Goal: Transaction & Acquisition: Download file/media

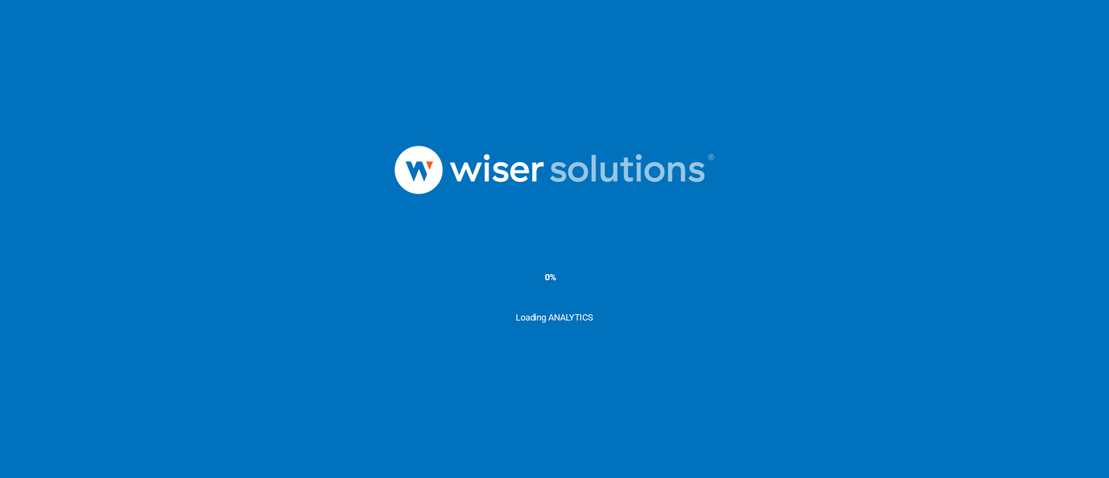
click at [521, 175] on img at bounding box center [555, 170] width 416 height 144
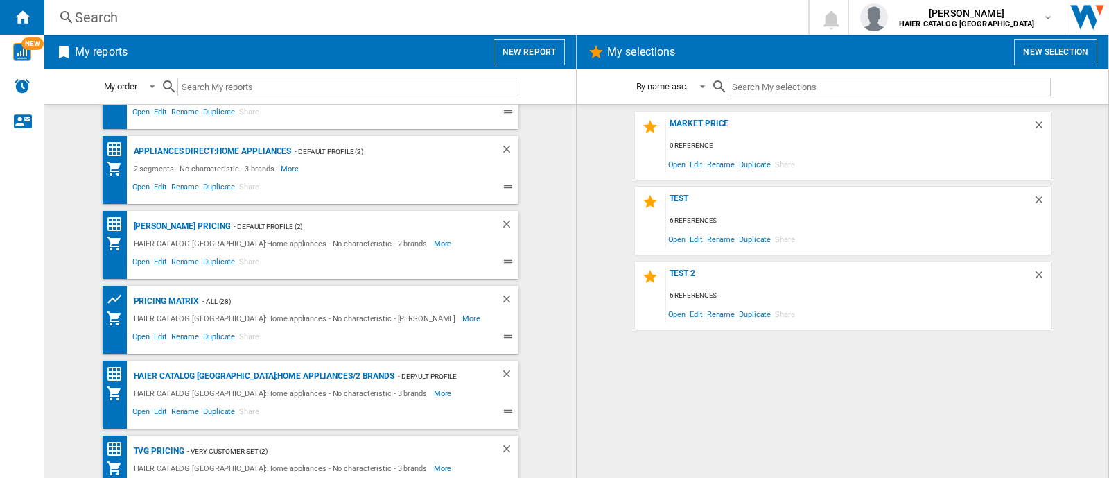
scroll to position [76, 0]
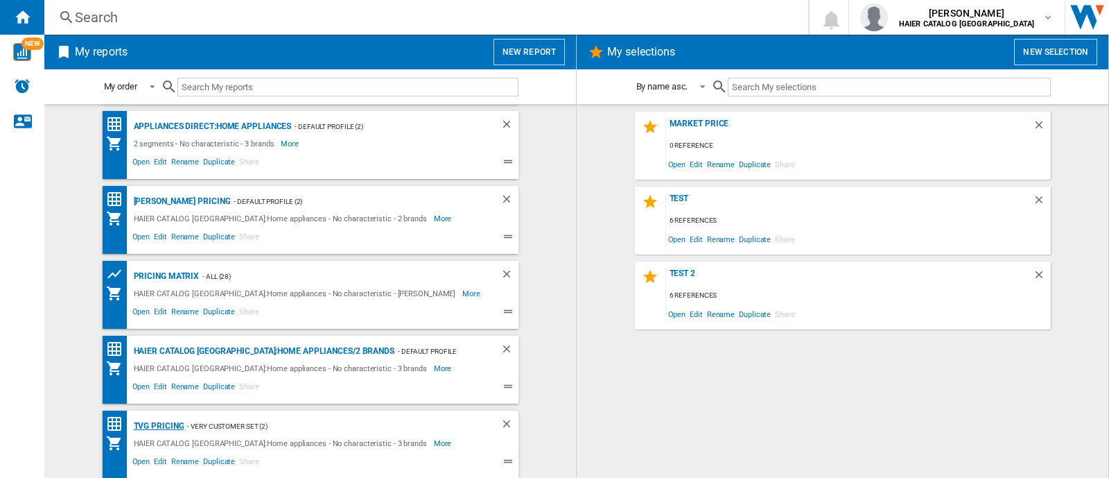
click at [171, 422] on div "TVG Pricing" at bounding box center [157, 425] width 54 height 17
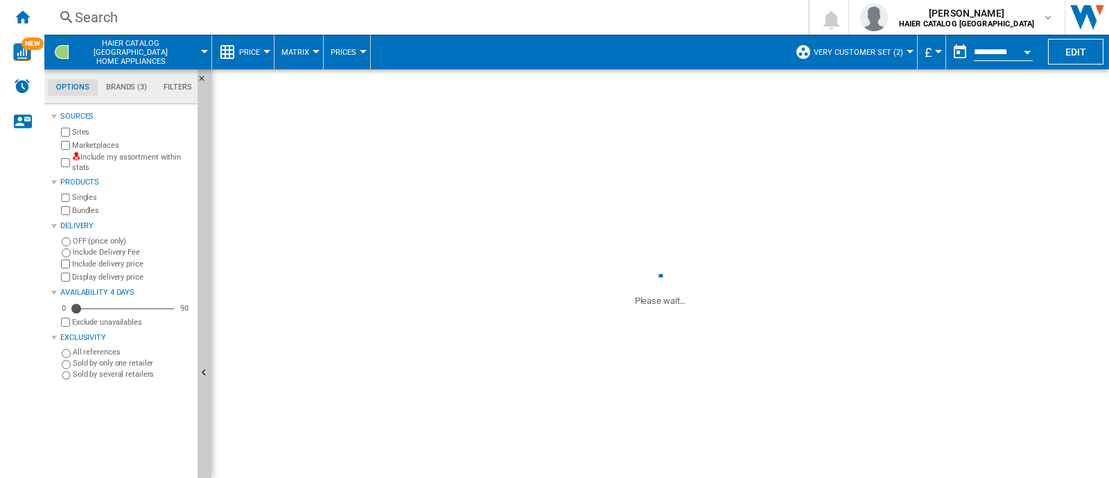
click at [867, 63] on button "Very customer set (2)" at bounding box center [862, 52] width 96 height 35
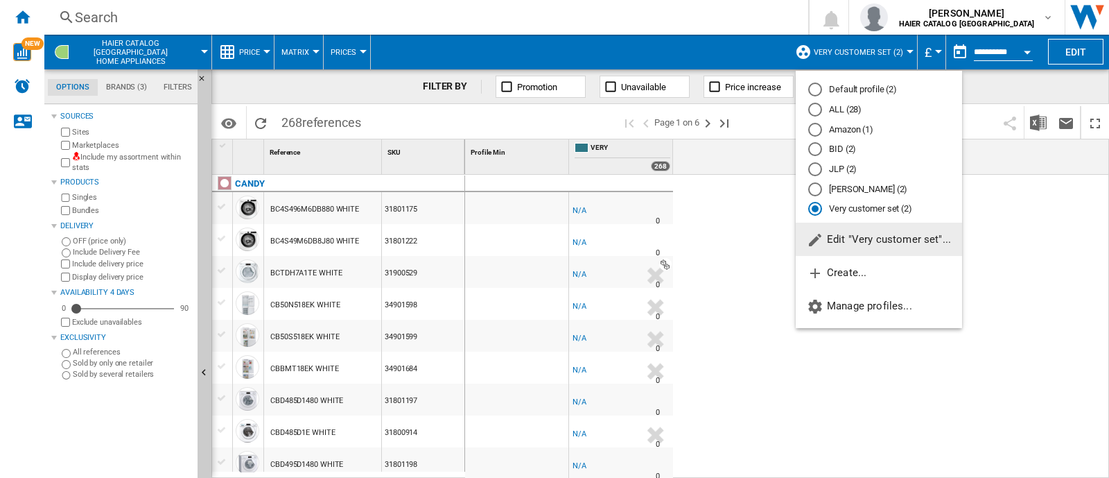
click at [849, 106] on md-radio-button "ALL (28)" at bounding box center [878, 109] width 141 height 13
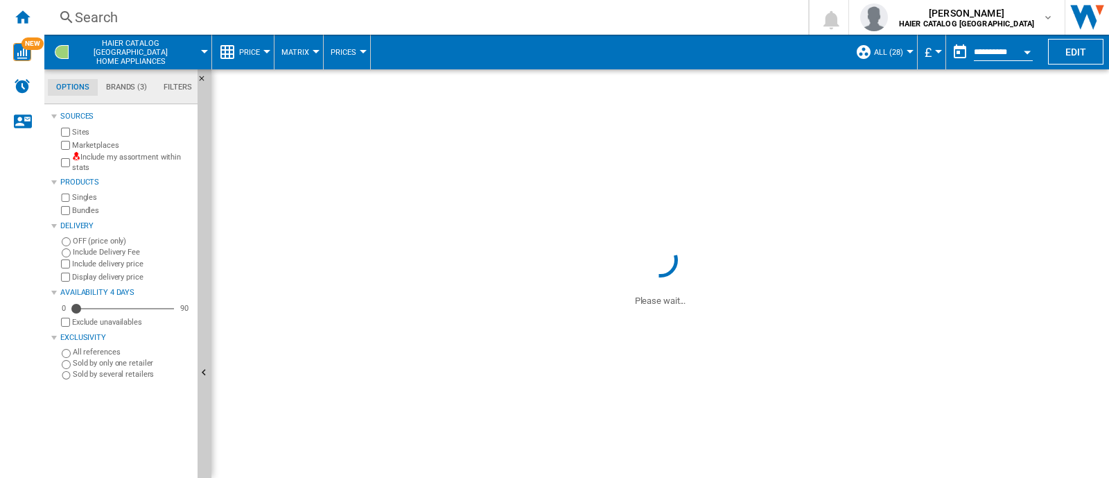
click at [80, 236] on div "Sources Sites Marketplaces Include my assortment within stats Products Singles …" at bounding box center [121, 243] width 141 height 272
click at [82, 241] on label "OFF (price only)" at bounding box center [132, 241] width 119 height 10
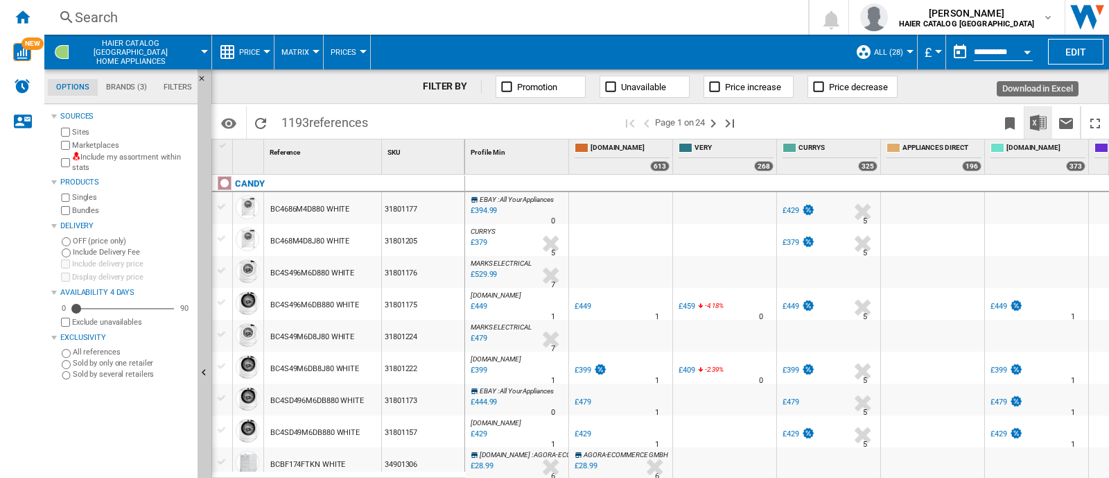
click at [1033, 125] on img "Download in Excel" at bounding box center [1038, 122] width 17 height 17
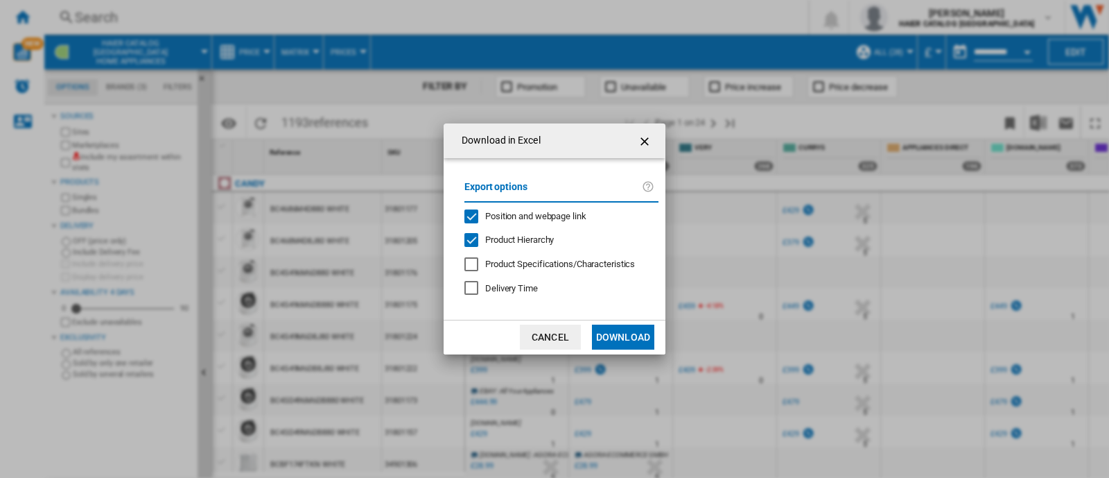
click at [648, 139] on ng-md-icon "getI18NText('BUTTONS.CLOSE_DIALOG')" at bounding box center [646, 141] width 17 height 17
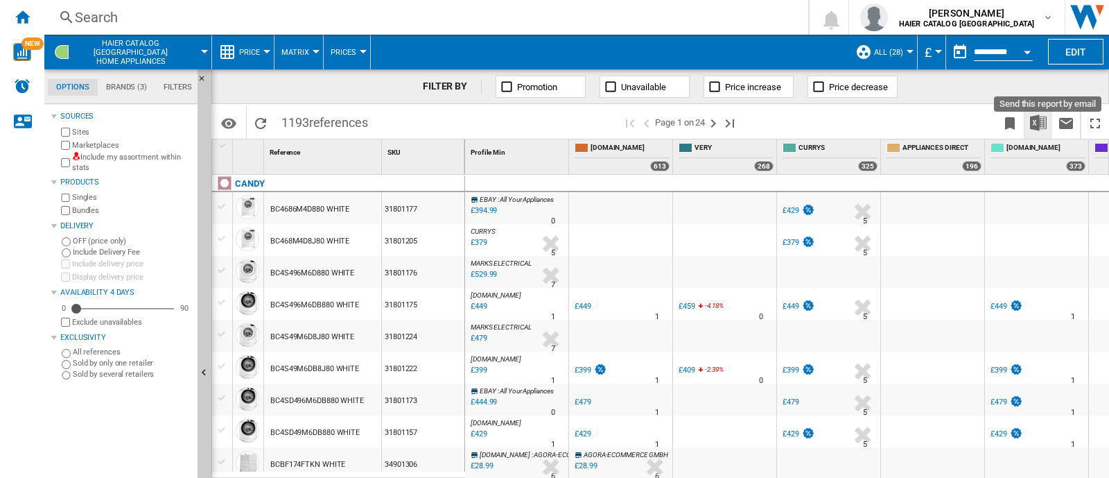
click at [1042, 126] on img "Download in Excel" at bounding box center [1038, 122] width 17 height 17
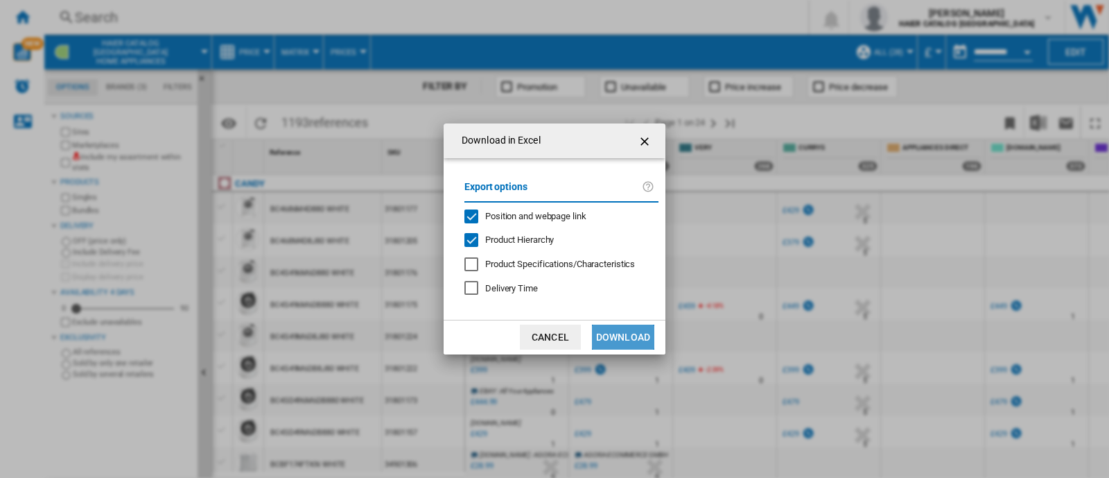
click at [620, 334] on button "Download" at bounding box center [623, 336] width 62 height 25
